Goal: Check status: Check status

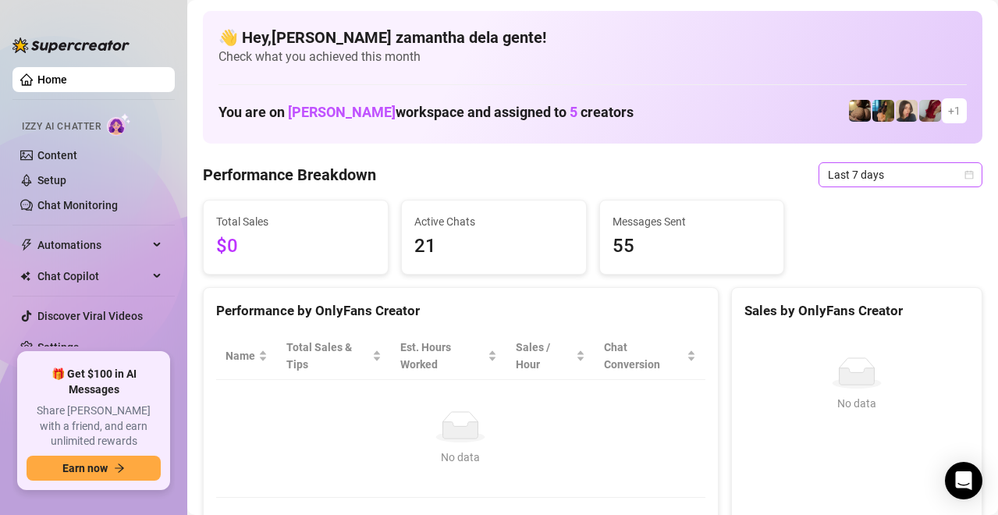
click at [858, 177] on span "Last 7 days" at bounding box center [900, 174] width 145 height 23
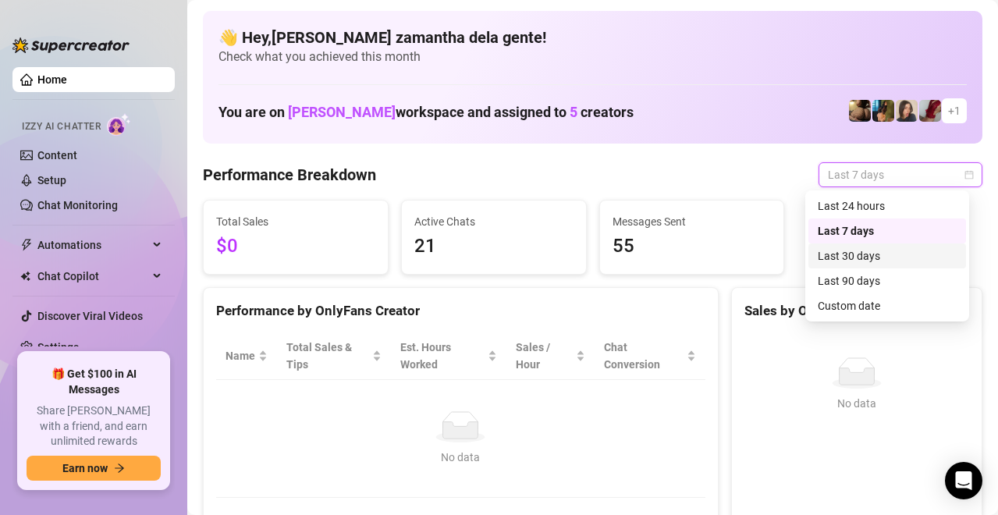
click at [845, 265] on div "Last 30 days" at bounding box center [888, 256] width 158 height 25
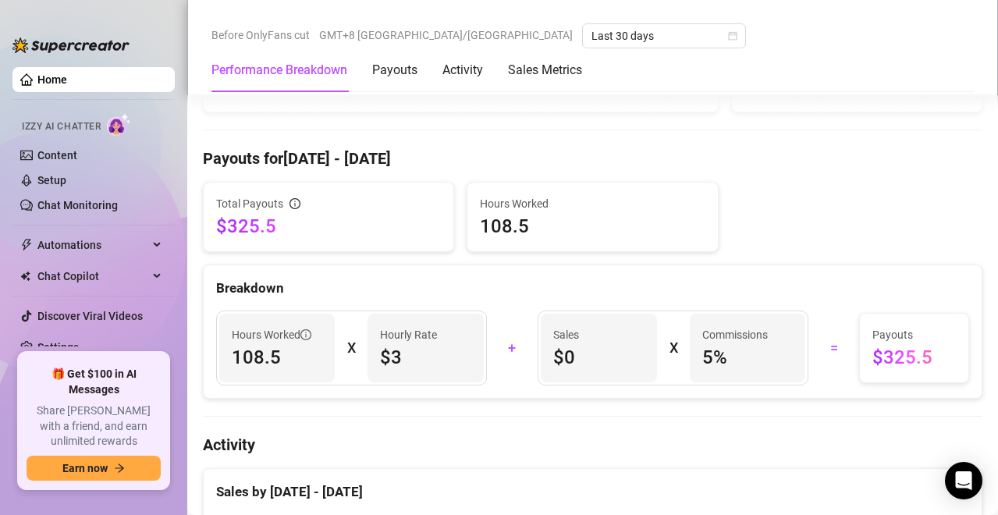
scroll to position [322, 0]
